Goal: Task Accomplishment & Management: Use online tool/utility

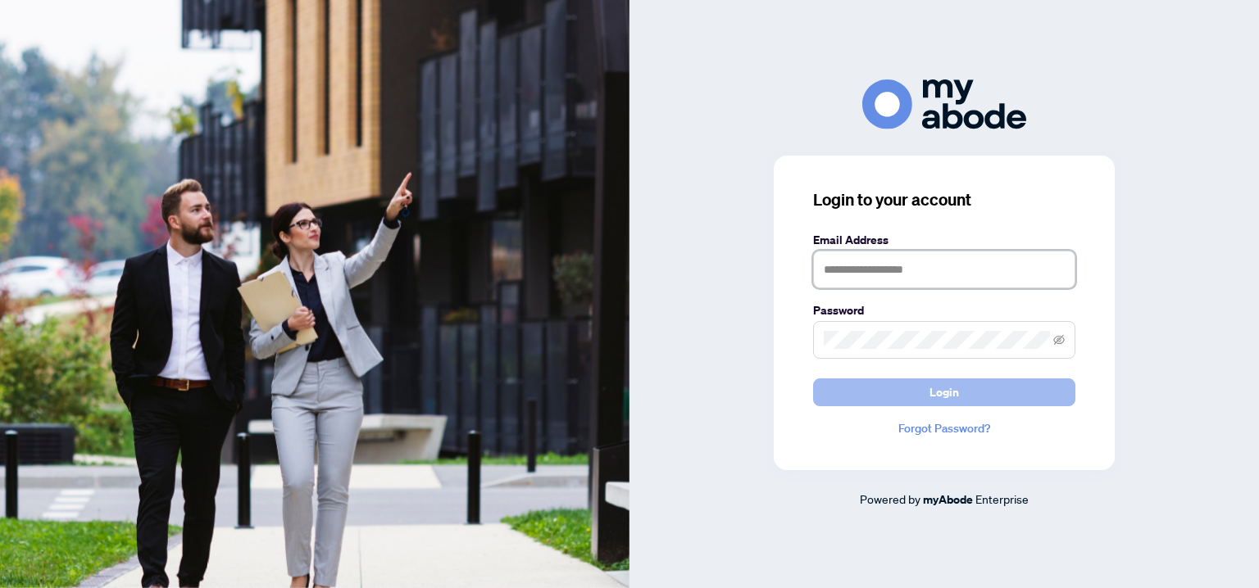
type input "**********"
click at [934, 388] on span "Login" at bounding box center [943, 392] width 29 height 26
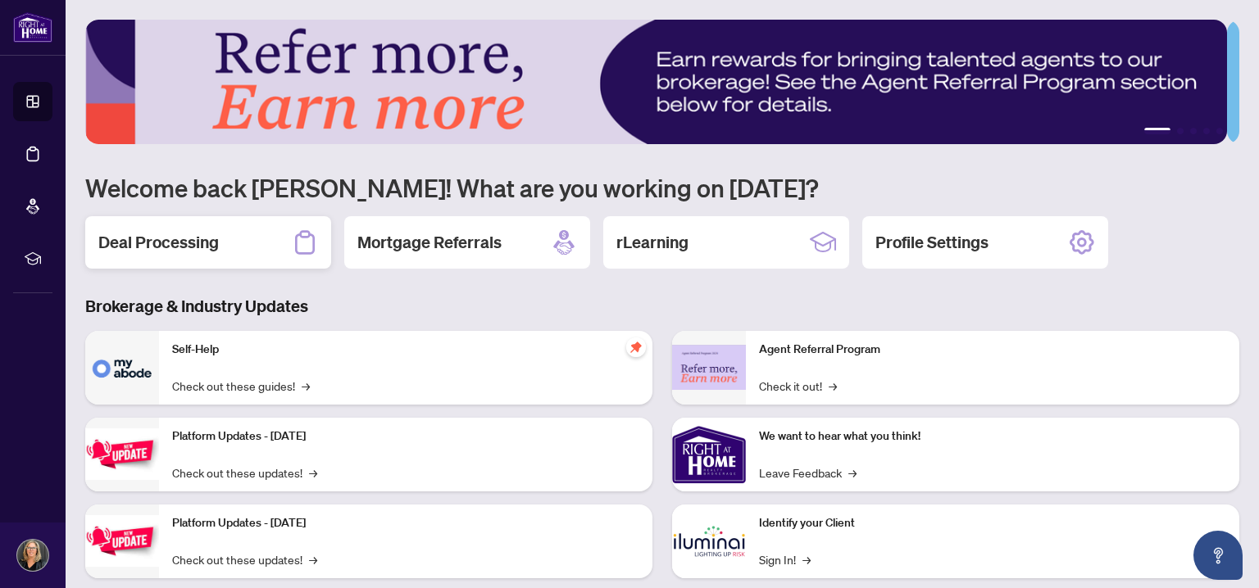
click at [150, 238] on h2 "Deal Processing" at bounding box center [158, 242] width 120 height 23
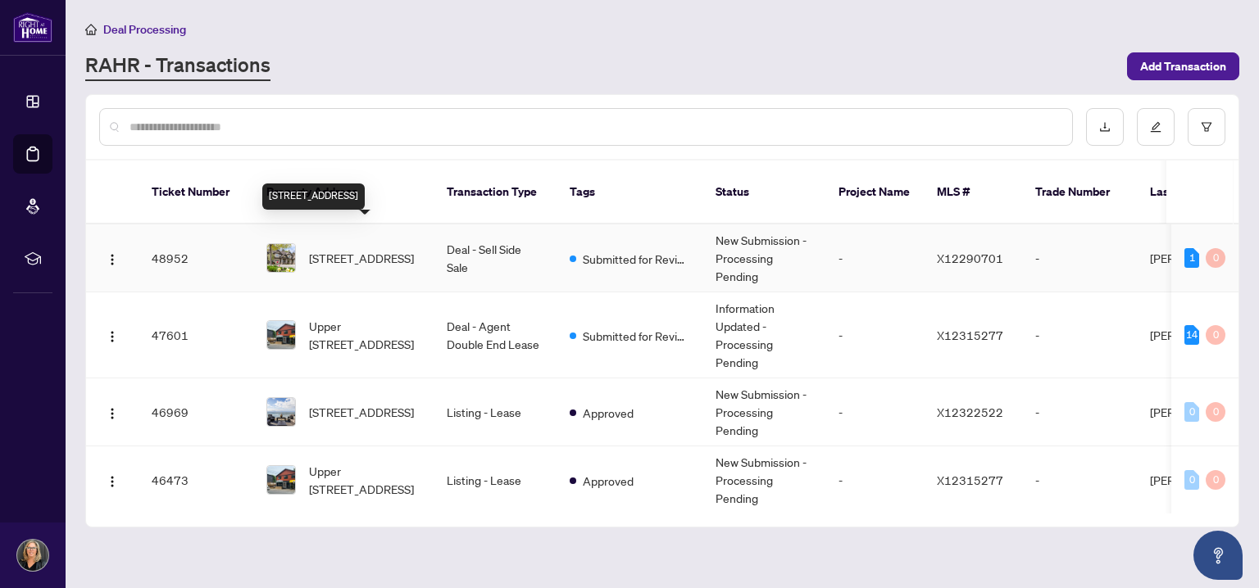
click at [343, 249] on span "[STREET_ADDRESS]" at bounding box center [361, 258] width 105 height 18
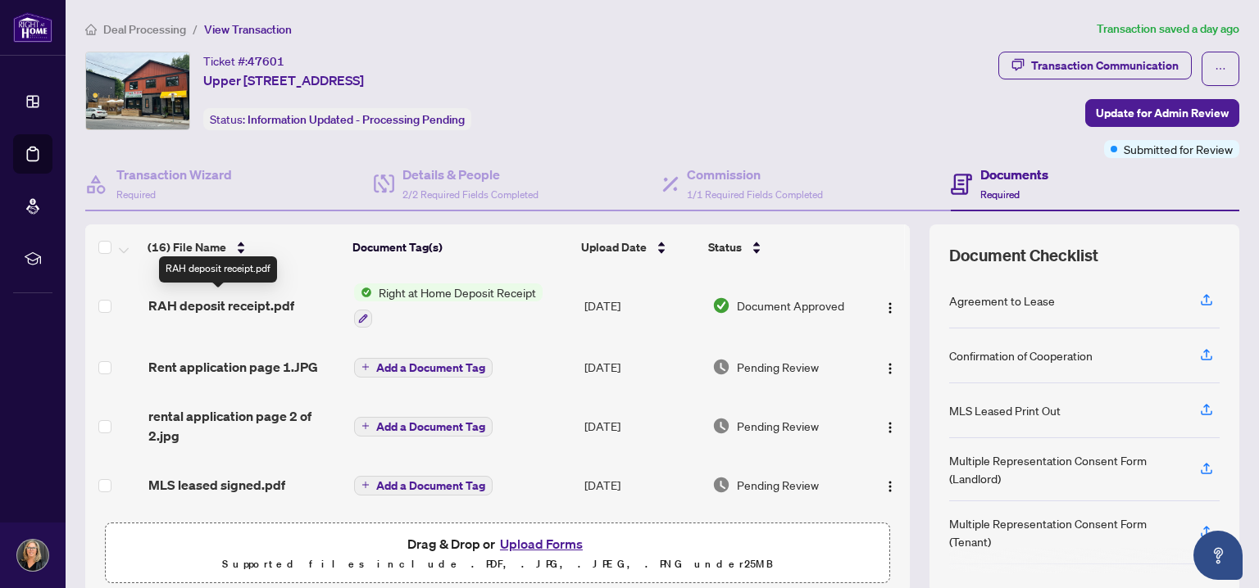
click at [246, 302] on span "RAH deposit receipt.pdf" at bounding box center [221, 306] width 146 height 20
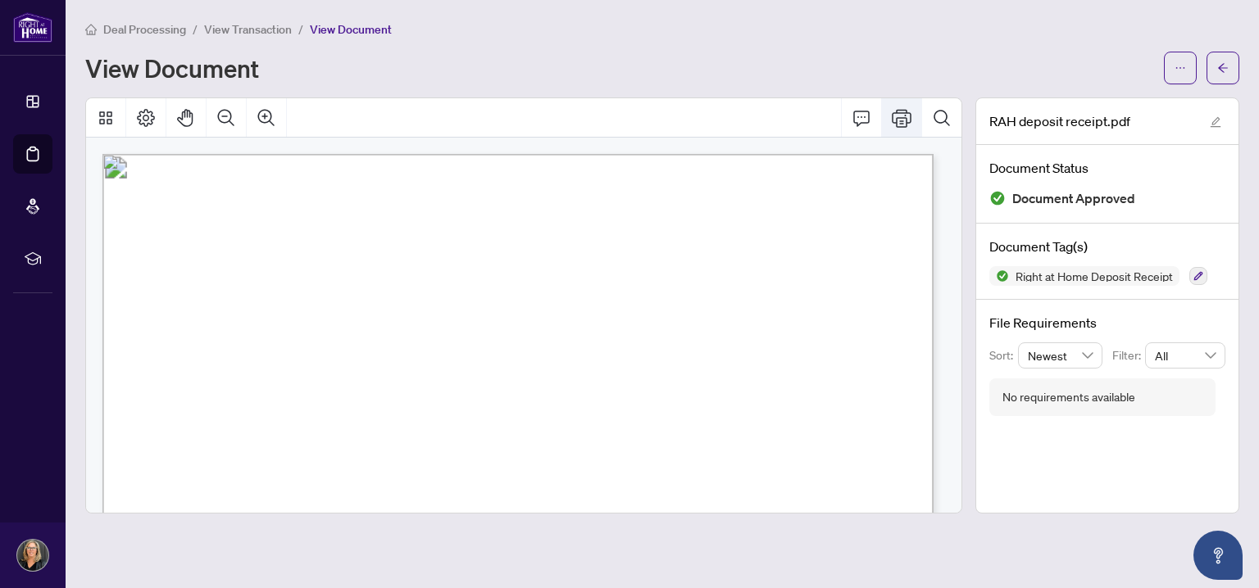
click at [900, 120] on icon "Print" at bounding box center [902, 118] width 20 height 20
